Goal: Participate in discussion: Engage in conversation with other users on a specific topic

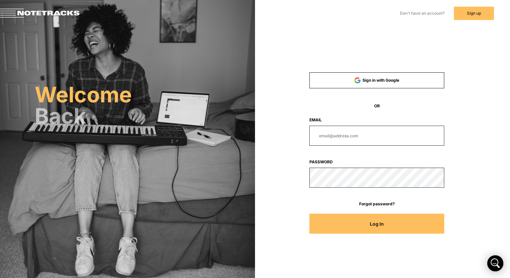
type input "[EMAIL_ADDRESS][DOMAIN_NAME]"
click at [349, 227] on button "Log In" at bounding box center [377, 224] width 135 height 20
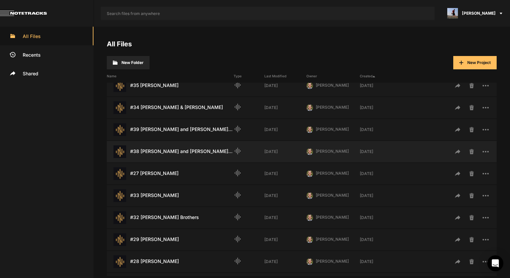
scroll to position [134, 0]
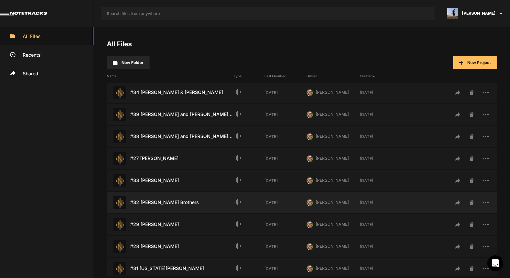
click at [166, 209] on div "#32 Benham Brothers Last Modified: 4 days ago" at bounding box center [170, 203] width 127 height 13
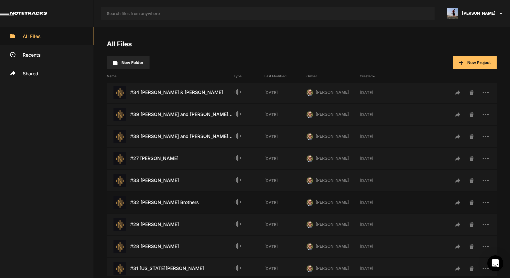
click at [166, 202] on div "#32 Benham Brothers Last Modified: 4 days ago" at bounding box center [170, 203] width 127 height 13
click at [161, 208] on div "#32 Benham Brothers Last Modified: 4 days ago" at bounding box center [170, 203] width 127 height 13
click at [161, 208] on div "#32 [PERSON_NAME] Brothers Last Modified: [DATE]" at bounding box center [170, 203] width 127 height 13
click at [161, 203] on div "#32 [PERSON_NAME] Brothers Last Modified: [DATE]" at bounding box center [170, 203] width 127 height 13
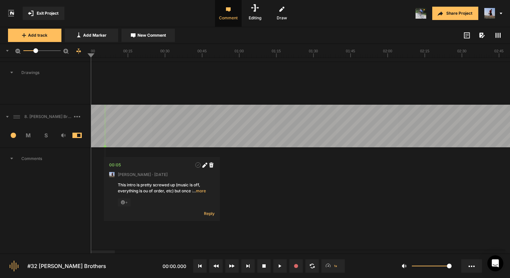
scroll to position [419, 0]
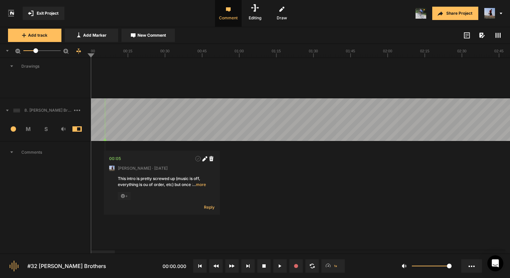
click at [201, 182] on span "… more" at bounding box center [199, 185] width 14 height 6
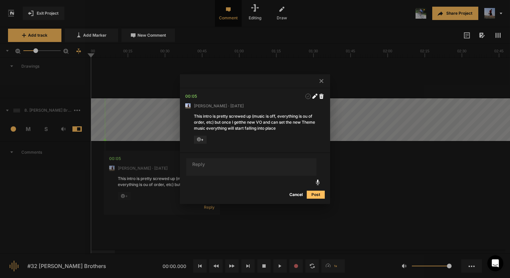
click at [359, 162] on div at bounding box center [255, 139] width 510 height 278
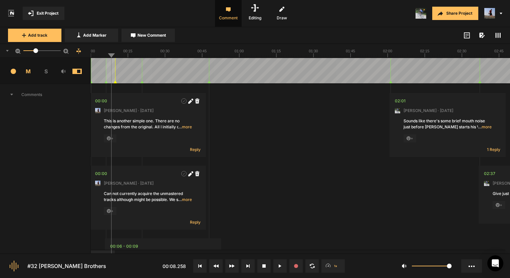
scroll to position [0, 0]
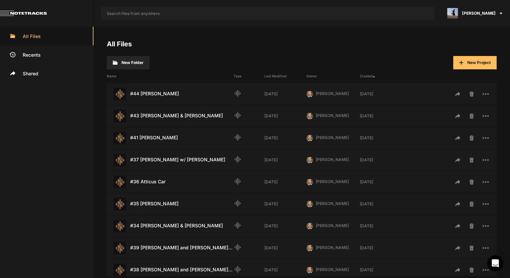
click at [355, 25] on nt-app-toolbar "[PERSON_NAME]" at bounding box center [255, 13] width 510 height 27
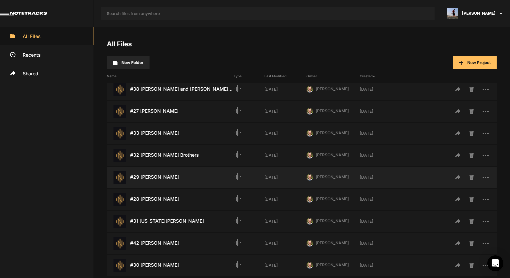
scroll to position [169, 0]
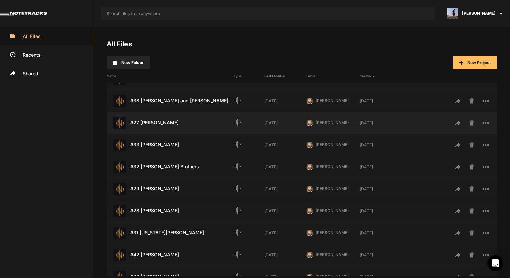
click at [168, 121] on div "#27 [PERSON_NAME] Last Modified: [DATE]" at bounding box center [170, 123] width 127 height 13
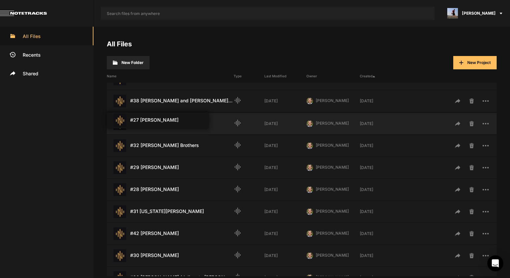
click at [166, 124] on div "#33 [PERSON_NAME] Last Modified: [DATE]" at bounding box center [170, 124] width 127 height 13
click at [166, 124] on div "#27 [PERSON_NAME] Last Modified: [DATE]" at bounding box center [170, 123] width 127 height 13
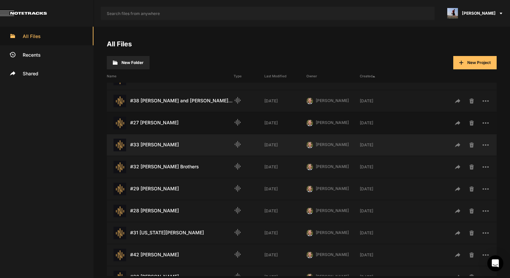
click at [166, 124] on div "#27 [PERSON_NAME] Last Modified: [DATE]" at bounding box center [170, 123] width 127 height 13
click at [150, 122] on div "#27 [PERSON_NAME] Last Modified: [DATE]" at bounding box center [170, 123] width 127 height 13
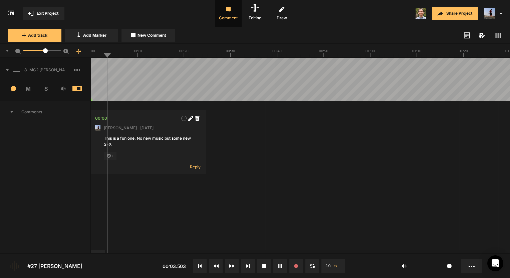
click at [498, 31] on span at bounding box center [498, 35] width 8 height 8
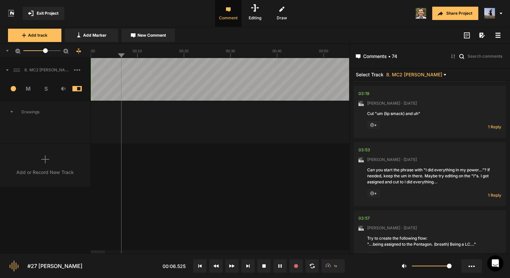
scroll to position [234, 0]
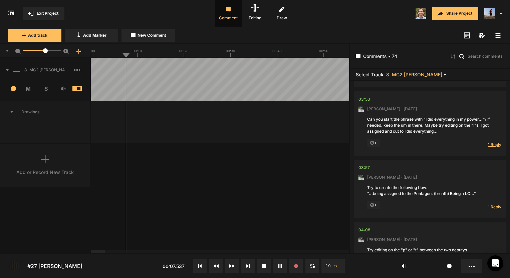
click at [494, 144] on span "1 Reply" at bounding box center [494, 145] width 13 height 6
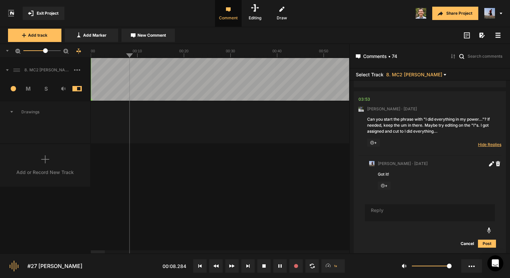
click at [494, 144] on span "Hide Replies" at bounding box center [489, 145] width 23 height 6
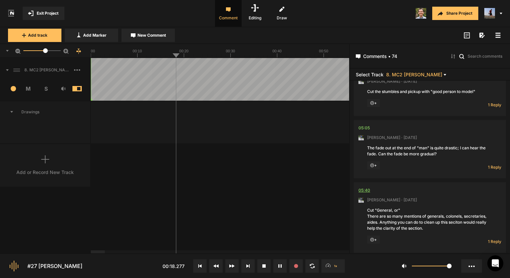
scroll to position [668, 0]
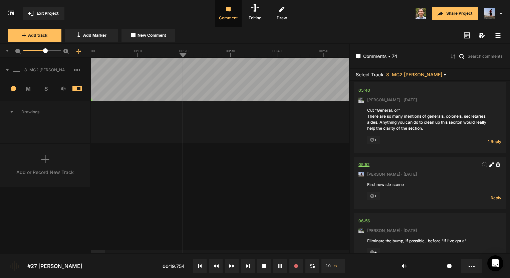
click at [367, 163] on div "05:52" at bounding box center [364, 165] width 11 height 7
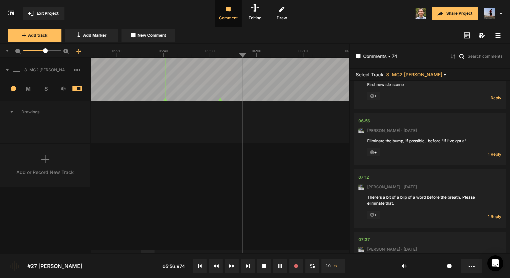
scroll to position [801, 0]
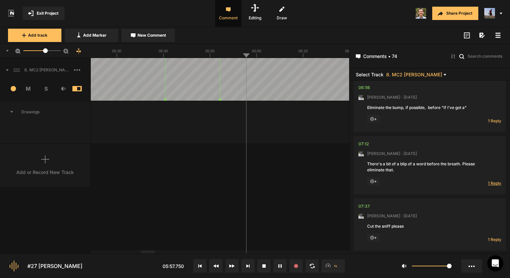
click at [490, 185] on span "1 Reply" at bounding box center [494, 184] width 13 height 6
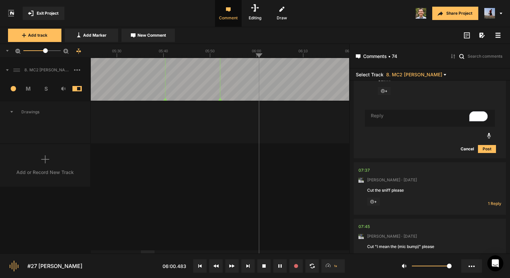
scroll to position [959, 0]
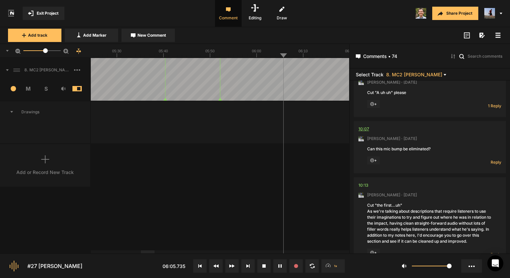
click at [365, 130] on div "10:07" at bounding box center [364, 129] width 11 height 7
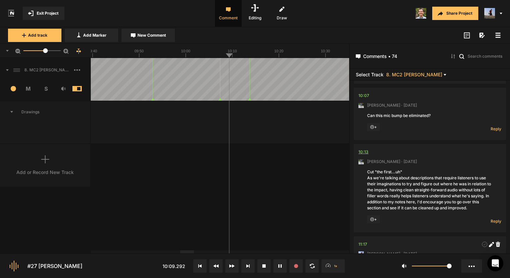
click at [365, 151] on div "10:13" at bounding box center [364, 152] width 10 height 7
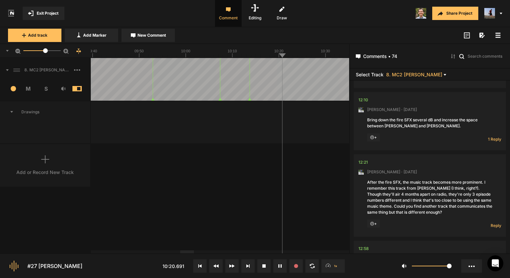
click at [493, 134] on div "1 Reply Hide Replies" at bounding box center [488, 138] width 27 height 9
click at [489, 140] on span "1 Reply" at bounding box center [494, 140] width 13 height 6
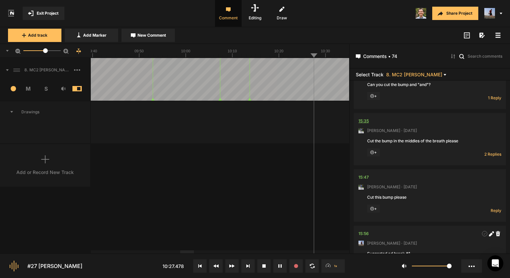
click at [365, 120] on div "15:35" at bounding box center [364, 121] width 10 height 7
click at [486, 153] on span "2 Replies" at bounding box center [492, 155] width 17 height 6
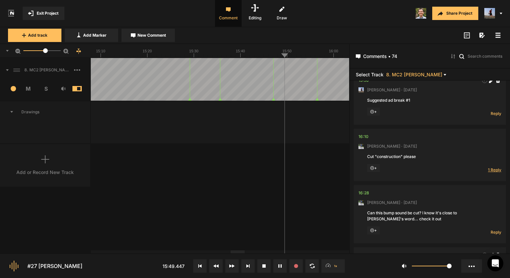
click at [492, 168] on span "1 Reply" at bounding box center [494, 170] width 13 height 6
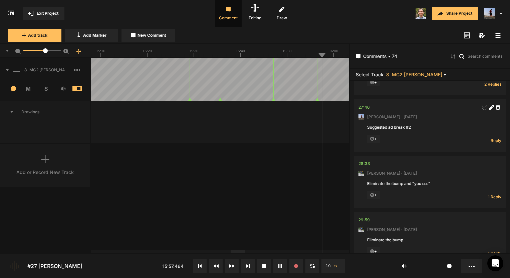
click at [364, 104] on div "27:46" at bounding box center [364, 107] width 11 height 7
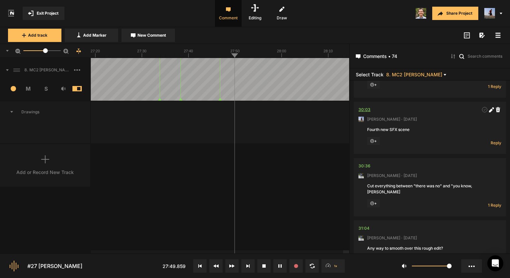
click at [362, 107] on div "30:03" at bounding box center [365, 110] width 12 height 7
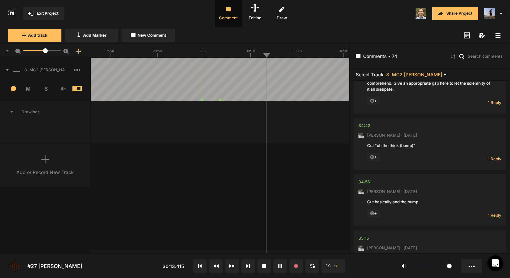
click at [488, 156] on span "1 Reply" at bounding box center [494, 159] width 13 height 6
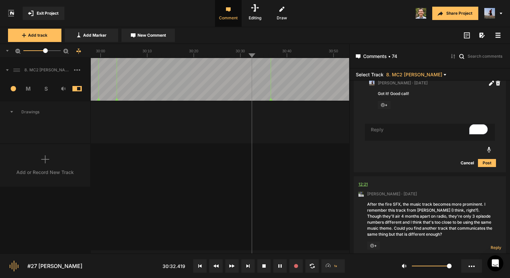
click at [363, 184] on div "12:21" at bounding box center [363, 184] width 9 height 7
click at [266, 267] on button at bounding box center [263, 266] width 13 height 13
click at [360, 181] on div "12:21" at bounding box center [363, 184] width 9 height 7
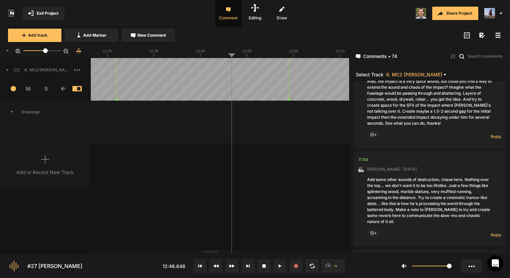
scroll to position [1469, 0]
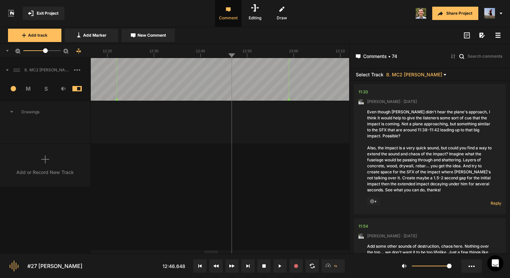
click at [398, 123] on div "Even though [PERSON_NAME] didn't hear the plane's approach, I think it would he…" at bounding box center [430, 151] width 126 height 84
click at [396, 123] on div "Even though [PERSON_NAME] didn't hear the plane's approach, I think it would he…" at bounding box center [430, 151] width 126 height 84
click at [491, 201] on span "Reply" at bounding box center [496, 204] width 11 height 6
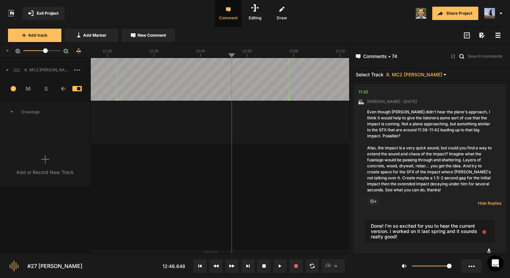
type textarea "Done! I'm so excited for you to hear the current version. i worked on it last s…"
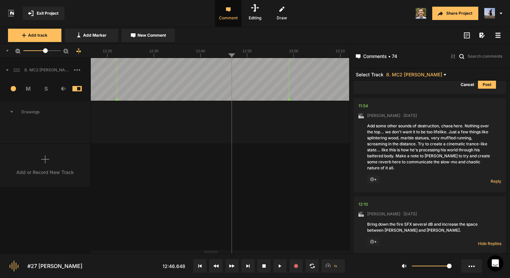
click at [429, 131] on div "Add some other sounds of destruction, chaos here. Nothing over the top... we do…" at bounding box center [430, 147] width 126 height 48
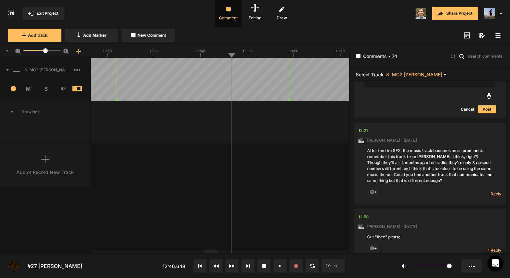
click at [496, 191] on span "Reply" at bounding box center [496, 194] width 11 height 6
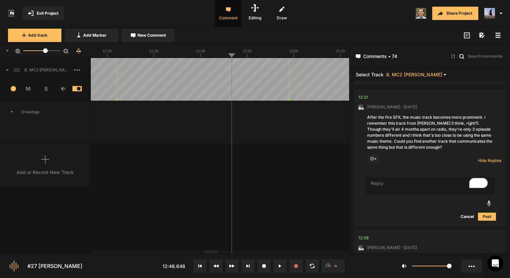
type textarea "P"
type textarea "Sounds good! and done!"
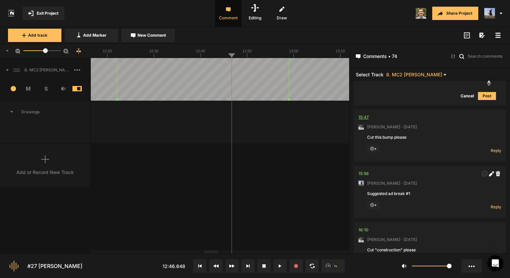
click at [362, 114] on div "15:47" at bounding box center [364, 117] width 10 height 7
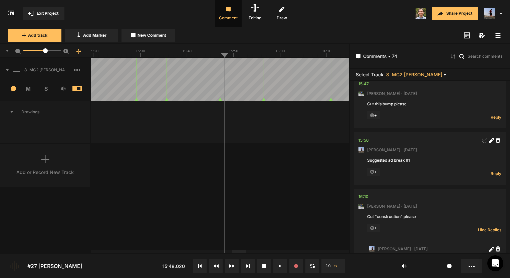
scroll to position [2544, 0]
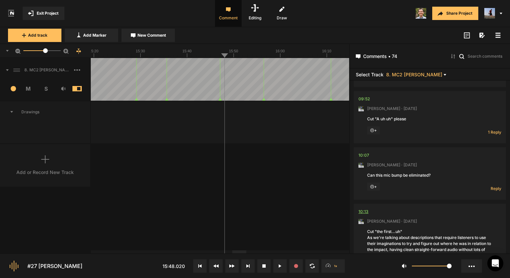
click at [362, 209] on div "10:13" at bounding box center [364, 212] width 10 height 7
click at [278, 263] on button at bounding box center [279, 266] width 13 height 13
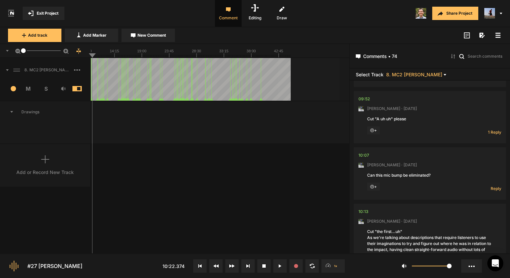
drag, startPoint x: 45, startPoint y: 50, endPoint x: 5, endPoint y: 56, distance: 40.2
click at [5, 56] on div "1" at bounding box center [45, 51] width 91 height 14
drag, startPoint x: 276, startPoint y: 54, endPoint x: 282, endPoint y: 52, distance: 5.8
click at [282, 52] on icon at bounding box center [161, 50] width 258 height 13
click at [284, 52] on rect at bounding box center [161, 50] width 258 height 13
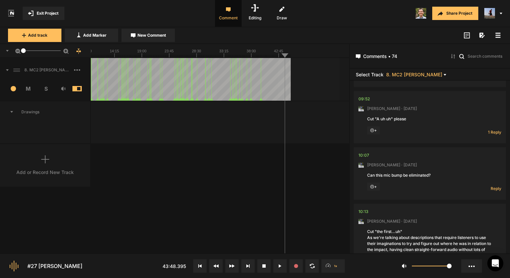
click at [283, 54] on rect at bounding box center [161, 50] width 258 height 13
click at [43, 11] on span "Exit Project" at bounding box center [48, 13] width 22 height 6
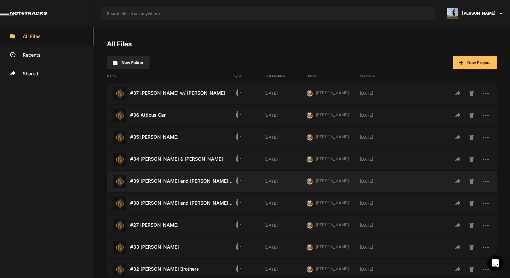
scroll to position [134, 0]
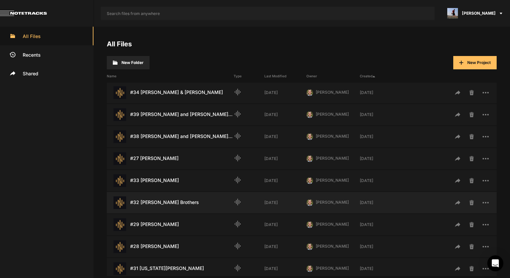
click at [163, 204] on div "#32 [PERSON_NAME] Brothers Last Modified: [DATE]" at bounding box center [170, 203] width 127 height 13
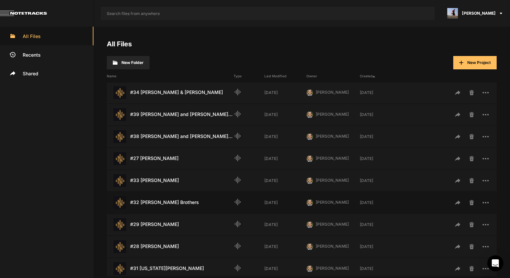
click at [163, 204] on div "#32 [PERSON_NAME] Brothers Last Modified: [DATE]" at bounding box center [170, 203] width 127 height 13
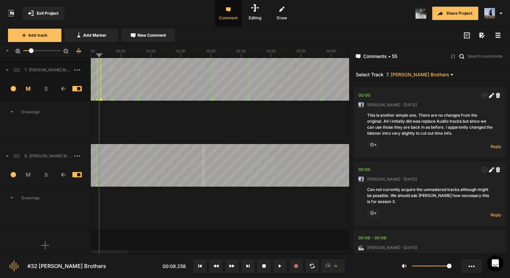
drag, startPoint x: 205, startPoint y: 152, endPoint x: 202, endPoint y: 157, distance: 5.8
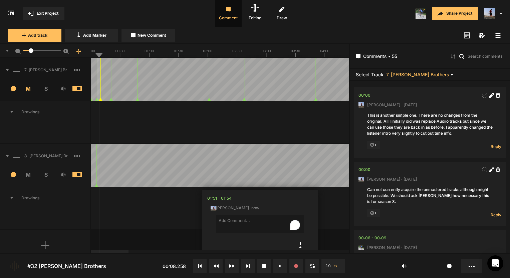
drag, startPoint x: 202, startPoint y: 157, endPoint x: 178, endPoint y: 188, distance: 40.0
click at [31, 47] on mat-slider "11" at bounding box center [42, 51] width 43 height 16
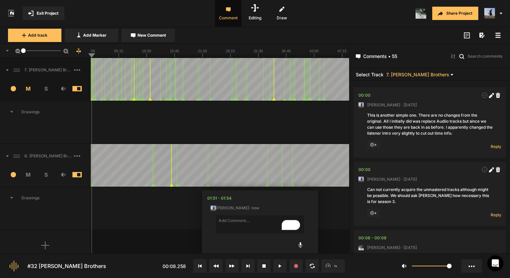
drag, startPoint x: 29, startPoint y: 49, endPoint x: -1, endPoint y: 56, distance: 31.3
click at [0, 56] on html "Exit Project Comment Editing Draw Share Project Add track Add Marker New Commen…" at bounding box center [255, 139] width 510 height 278
click at [326, 51] on rect at bounding box center [220, 50] width 258 height 13
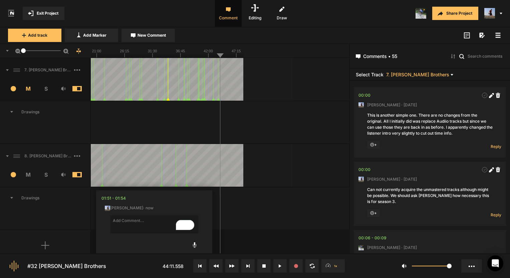
click at [250, 213] on div at bounding box center [220, 209] width 259 height 43
click at [246, 213] on div at bounding box center [220, 209] width 259 height 43
drag, startPoint x: 218, startPoint y: 52, endPoint x: 212, endPoint y: 54, distance: 5.6
click at [212, 54] on rect at bounding box center [114, 50] width 258 height 13
click at [218, 54] on rect at bounding box center [114, 50] width 258 height 13
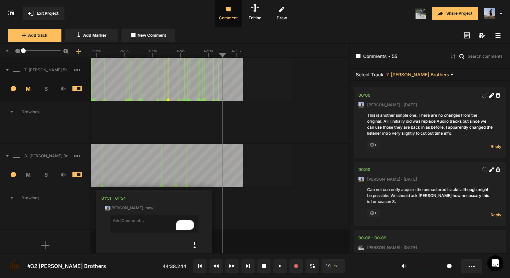
drag, startPoint x: 222, startPoint y: 53, endPoint x: 155, endPoint y: 61, distance: 67.2
click at [155, 61] on nt-sequencer "1" at bounding box center [174, 149] width 349 height 210
click at [145, 54] on rect at bounding box center [114, 50] width 258 height 13
click at [149, 53] on rect at bounding box center [114, 50] width 258 height 13
drag, startPoint x: 149, startPoint y: 53, endPoint x: 91, endPoint y: 61, distance: 59.0
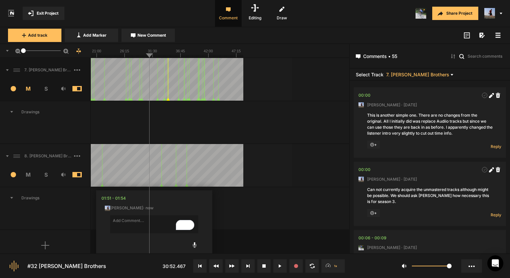
click at [91, 61] on nt-sequencer "1" at bounding box center [174, 149] width 349 height 210
click at [93, 54] on rect at bounding box center [114, 50] width 258 height 13
drag, startPoint x: 93, startPoint y: 54, endPoint x: 84, endPoint y: 55, distance: 9.8
click at [84, 55] on nt-ruler "1" at bounding box center [174, 51] width 349 height 14
click at [90, 55] on div "1" at bounding box center [45, 51] width 91 height 14
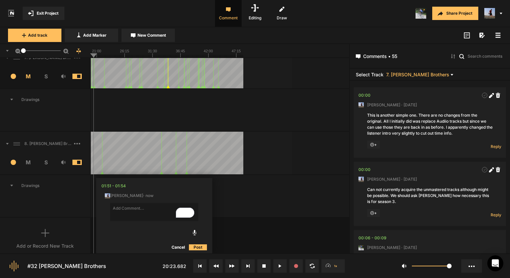
scroll to position [19, 0]
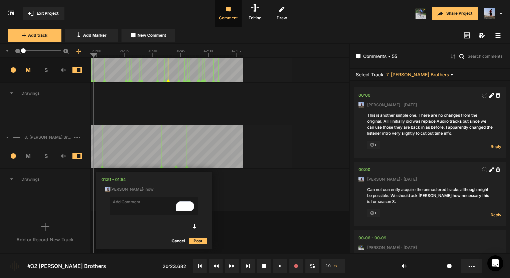
click at [264, 142] on div at bounding box center [220, 147] width 259 height 43
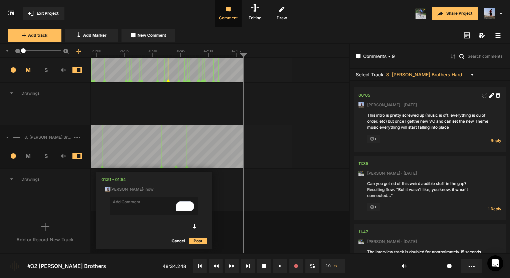
click at [214, 50] on rect at bounding box center [114, 50] width 258 height 13
click at [197, 51] on rect at bounding box center [114, 50] width 258 height 13
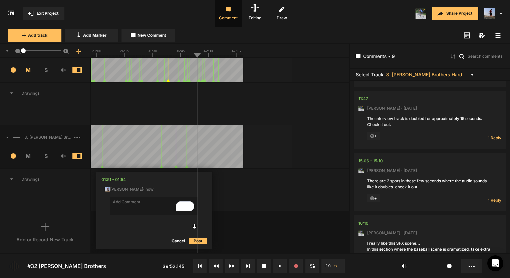
click at [43, 17] on button "Exit Project" at bounding box center [44, 13] width 42 height 13
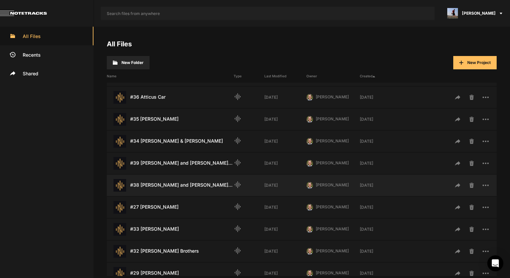
scroll to position [100, 0]
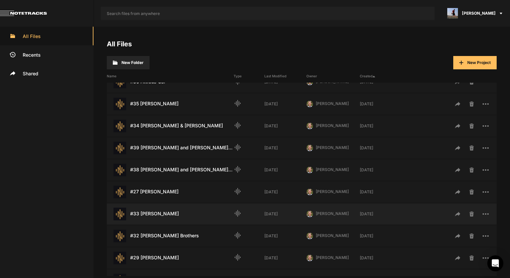
click at [157, 208] on div "#33 [PERSON_NAME] Last Modified: [DATE] graphic_eq [DATE] [PERSON_NAME] PH [DAT…" at bounding box center [302, 214] width 390 height 21
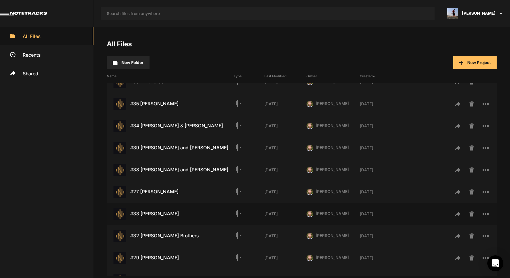
click at [157, 208] on div "#33 [PERSON_NAME] Last Modified: [DATE] graphic_eq [DATE] [PERSON_NAME] PH [DAT…" at bounding box center [302, 214] width 390 height 21
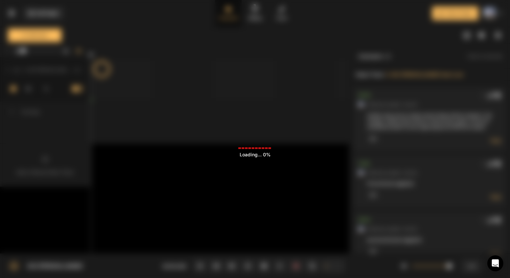
click at [156, 210] on div "Loading ... 0%" at bounding box center [255, 139] width 510 height 278
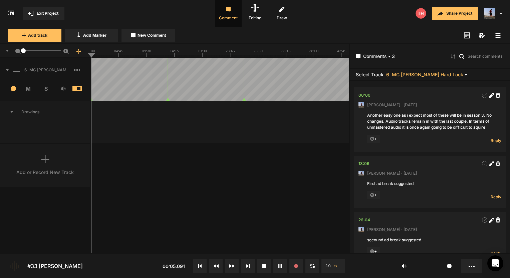
click at [285, 215] on div "6. MC [PERSON_NAME] Hard Lock 1 M S Comments 00:00 [PERSON_NAME] · [DATE] Anoth…" at bounding box center [174, 156] width 349 height 196
click at [53, 16] on button "Exit Project" at bounding box center [44, 13] width 42 height 13
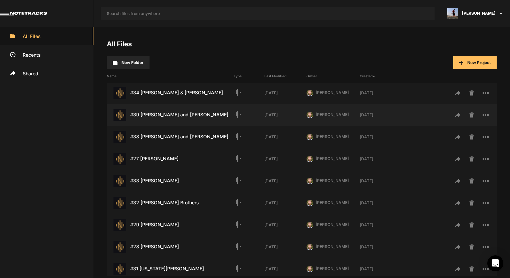
scroll to position [134, 0]
click at [180, 91] on div "#34 [PERSON_NAME] & [PERSON_NAME] Last Modified: [DATE]" at bounding box center [170, 92] width 127 height 13
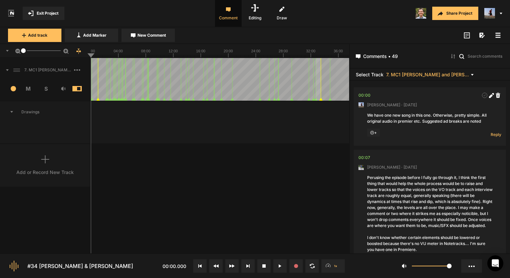
drag, startPoint x: 25, startPoint y: 50, endPoint x: 19, endPoint y: 51, distance: 6.2
click at [19, 51] on div "1" at bounding box center [45, 51] width 91 height 14
drag, startPoint x: 24, startPoint y: 51, endPoint x: 14, endPoint y: 52, distance: 10.2
click at [14, 52] on div "1" at bounding box center [45, 51] width 91 height 14
click at [47, 18] on button "Exit Project" at bounding box center [44, 13] width 42 height 13
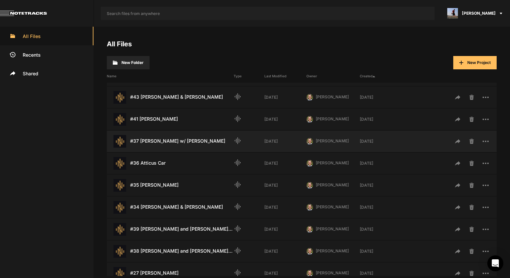
scroll to position [67, 0]
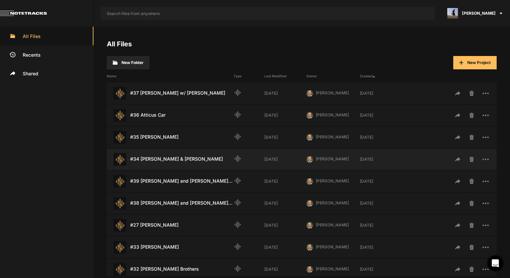
click at [181, 157] on div "#34 [PERSON_NAME] & [PERSON_NAME] Last Modified: [DATE]" at bounding box center [170, 159] width 127 height 13
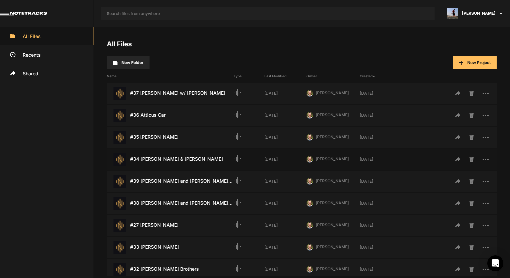
click at [181, 157] on div "#34 [PERSON_NAME] & [PERSON_NAME] Last Modified: [DATE]" at bounding box center [170, 159] width 127 height 13
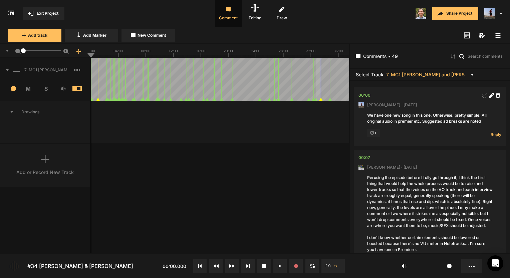
click at [33, 15] on mat-icon at bounding box center [32, 13] width 9 height 5
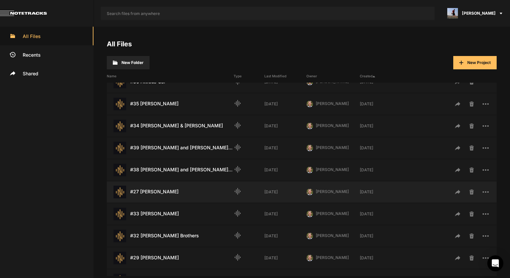
scroll to position [134, 0]
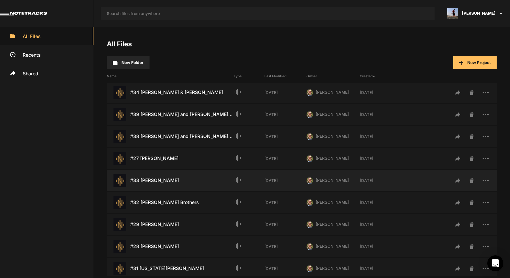
click at [165, 183] on div "#33 [PERSON_NAME] Last Modified: [DATE]" at bounding box center [170, 181] width 127 height 13
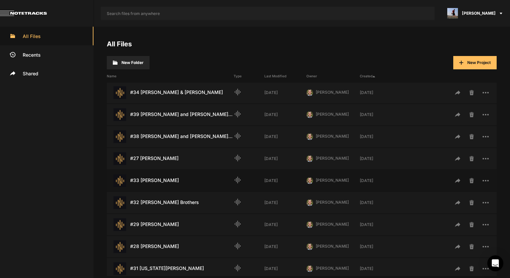
click at [157, 183] on div "#33 [PERSON_NAME] Last Modified: [DATE]" at bounding box center [170, 181] width 127 height 13
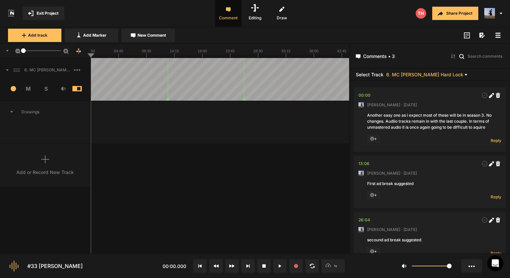
drag, startPoint x: 91, startPoint y: 54, endPoint x: 352, endPoint y: 54, distance: 261.1
click at [352, 54] on nt-project-view "Exit Project Comment Editing Draw Share Project Add track Add Marker New Commen…" at bounding box center [255, 139] width 510 height 278
click at [338, 61] on div at bounding box center [220, 79] width 258 height 43
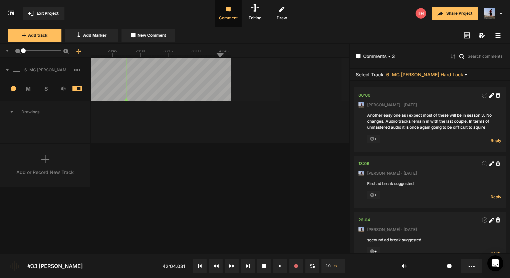
drag, startPoint x: 220, startPoint y: 55, endPoint x: 104, endPoint y: 73, distance: 117.9
click at [111, 73] on nt-sequencer "1" at bounding box center [174, 149] width 349 height 210
click at [98, 55] on line at bounding box center [98, 56] width 0 height 3
drag, startPoint x: 82, startPoint y: 58, endPoint x: 180, endPoint y: 49, distance: 97.9
click at [180, 49] on rect at bounding box center [102, 50] width 258 height 13
